Goal: Navigation & Orientation: Understand site structure

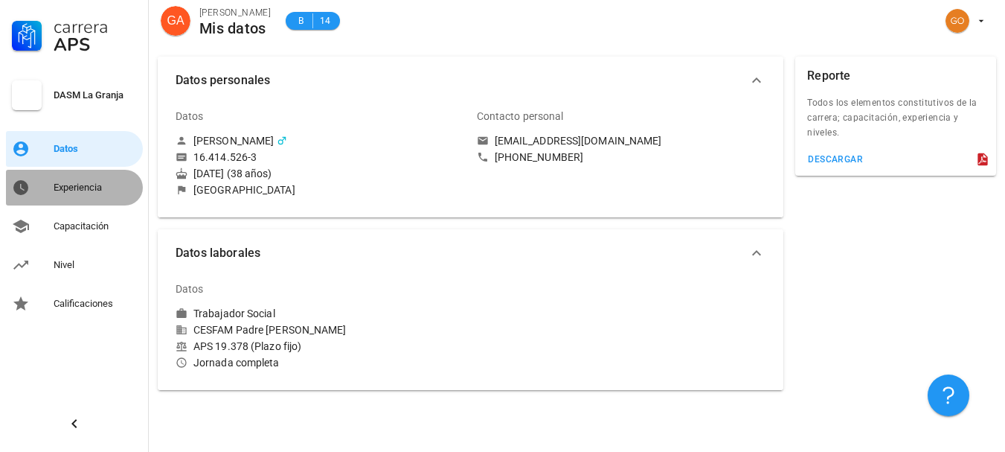
click at [75, 182] on div "Experiencia" at bounding box center [95, 188] width 83 height 12
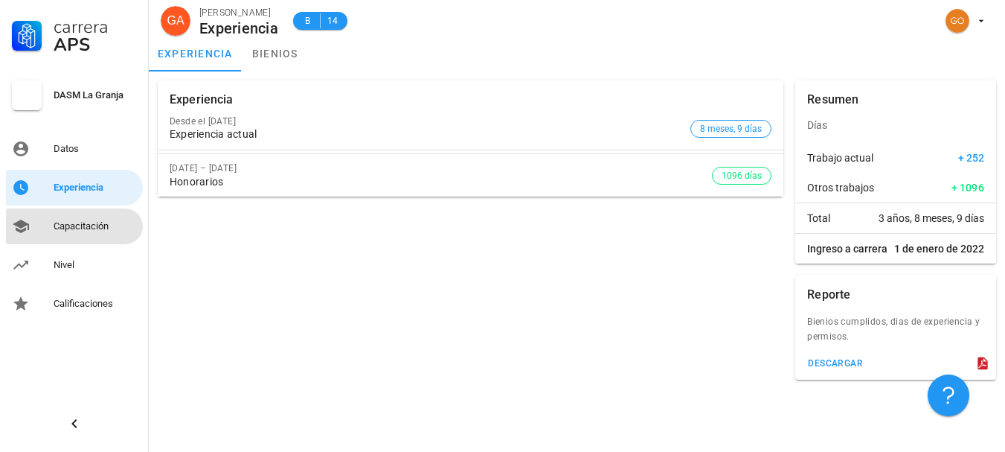
click at [83, 220] on div "Capacitación" at bounding box center [95, 226] width 83 height 24
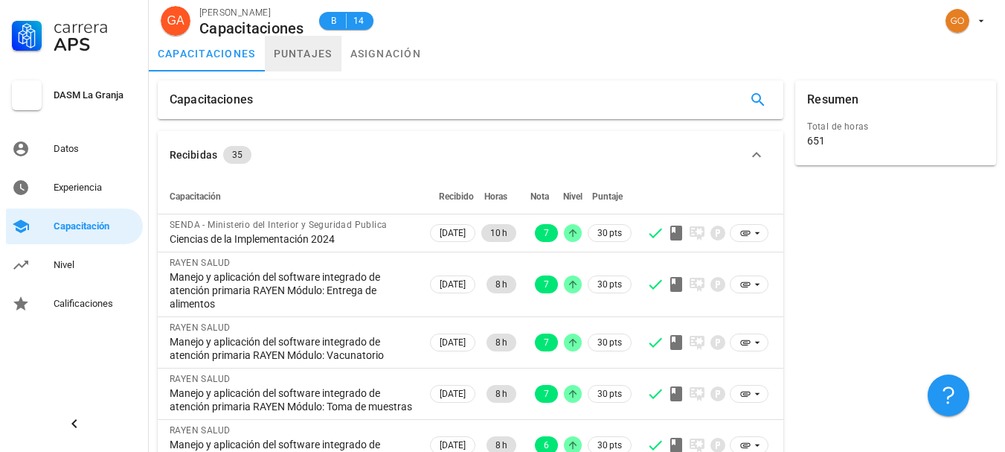
click at [296, 53] on link "puntajes" at bounding box center [303, 54] width 77 height 36
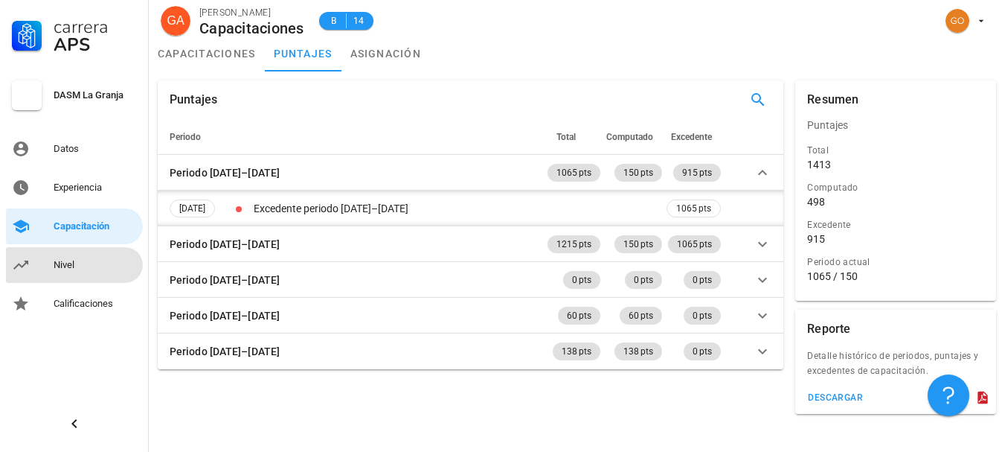
click at [93, 254] on div "Nivel" at bounding box center [95, 265] width 83 height 24
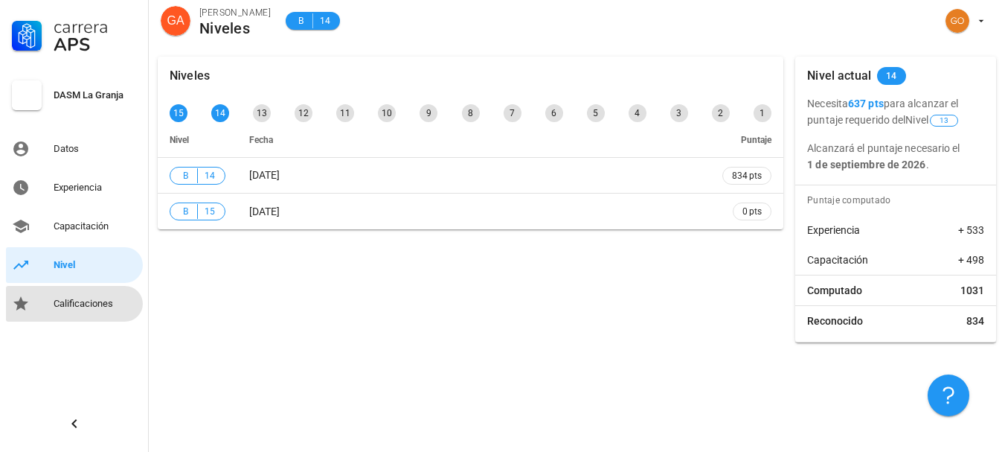
click at [94, 296] on div "Calificaciones" at bounding box center [95, 304] width 83 height 24
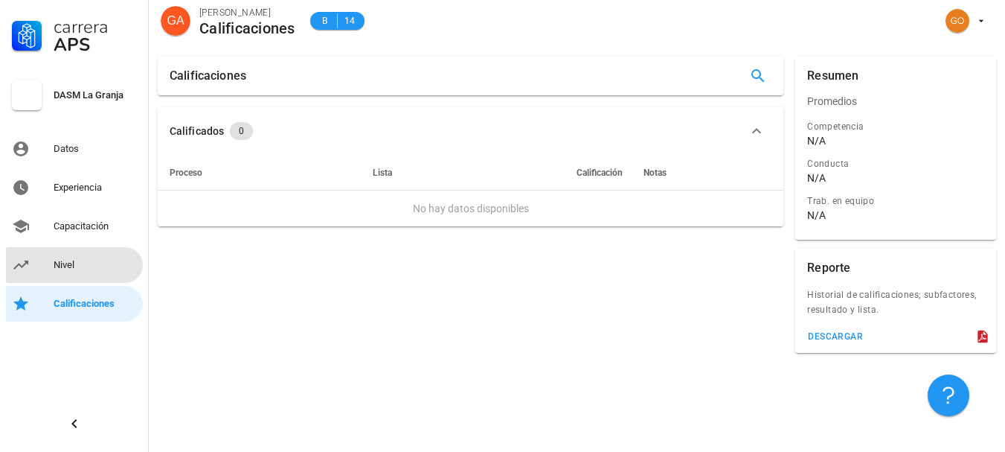
click at [91, 272] on div "Nivel" at bounding box center [95, 265] width 83 height 24
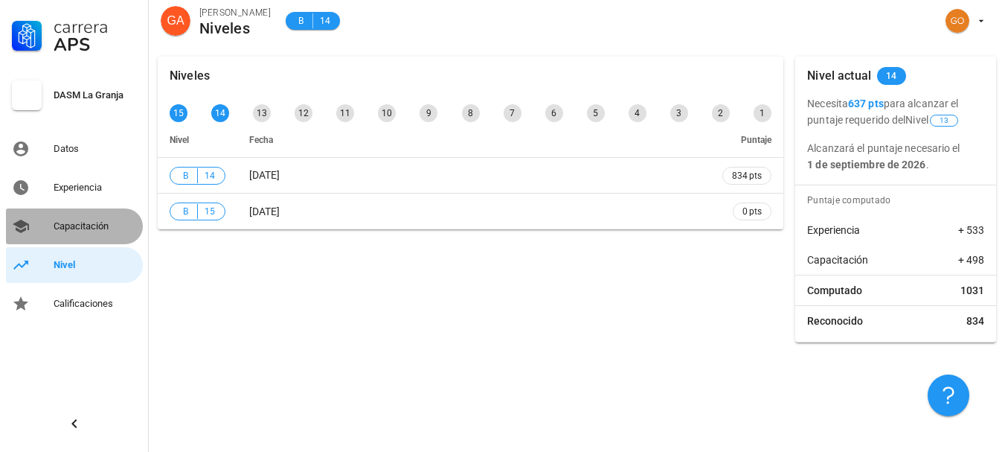
click at [80, 231] on div "Capacitación" at bounding box center [95, 226] width 83 height 12
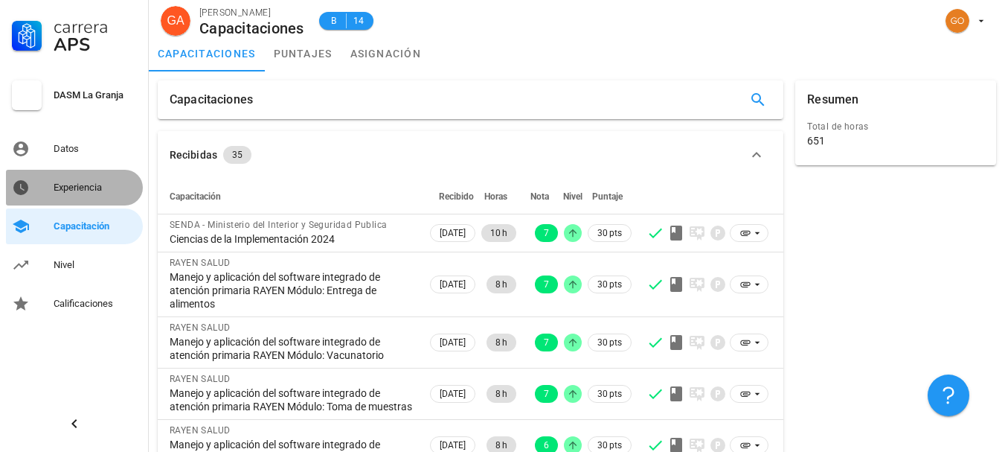
click at [92, 186] on div "Experiencia" at bounding box center [95, 188] width 83 height 12
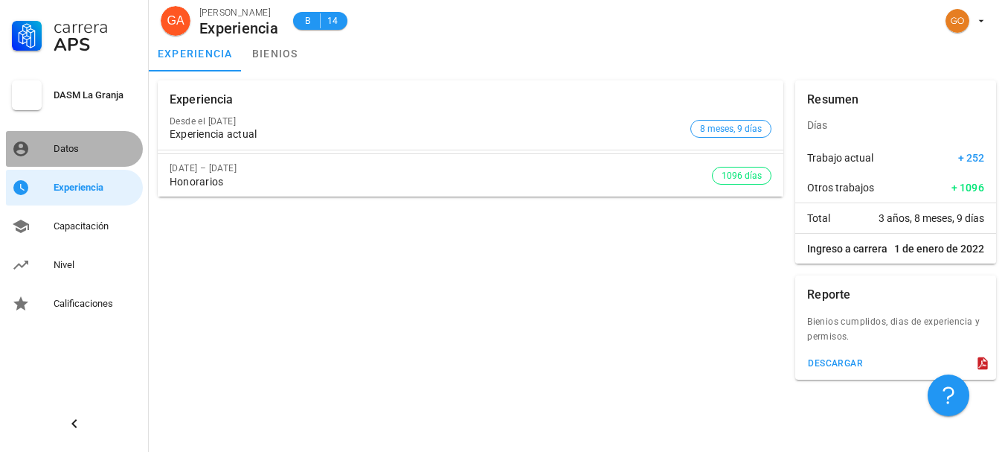
click at [89, 150] on div "Datos" at bounding box center [95, 149] width 83 height 12
